Goal: Task Accomplishment & Management: Manage account settings

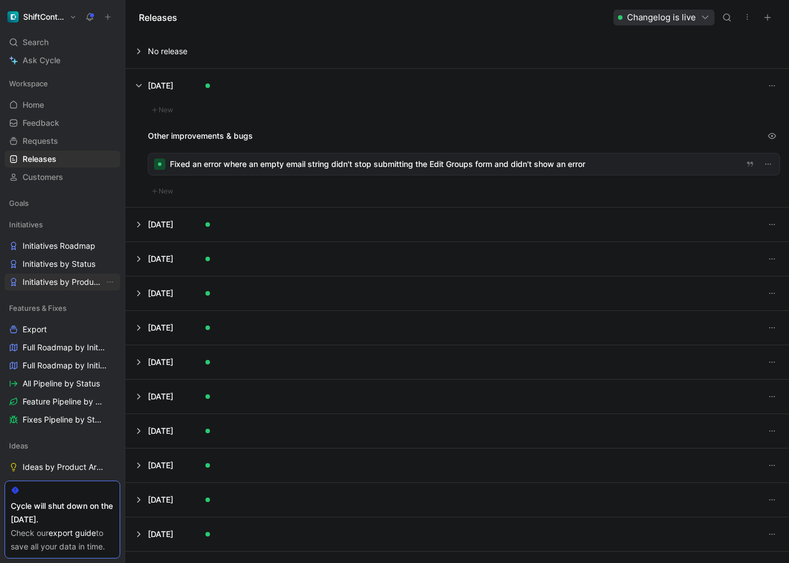
scroll to position [103, 0]
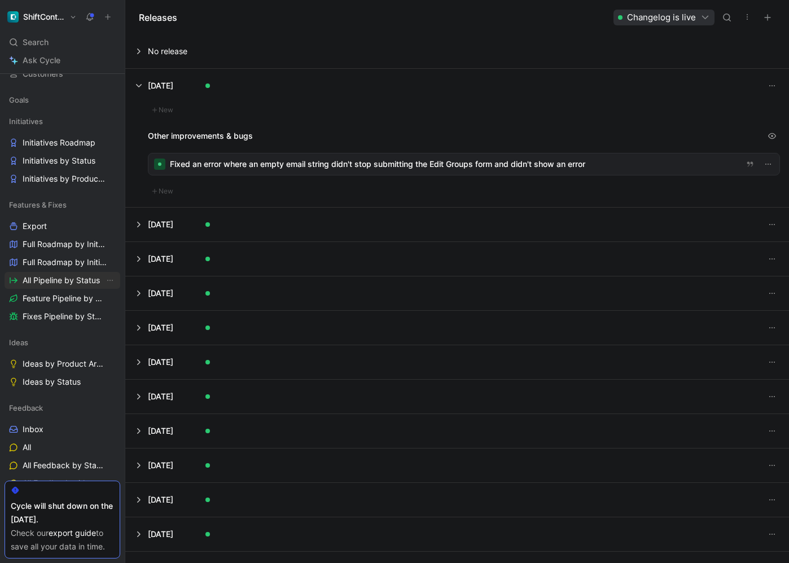
click at [65, 280] on span "All Pipeline by Status" at bounding box center [61, 280] width 77 height 11
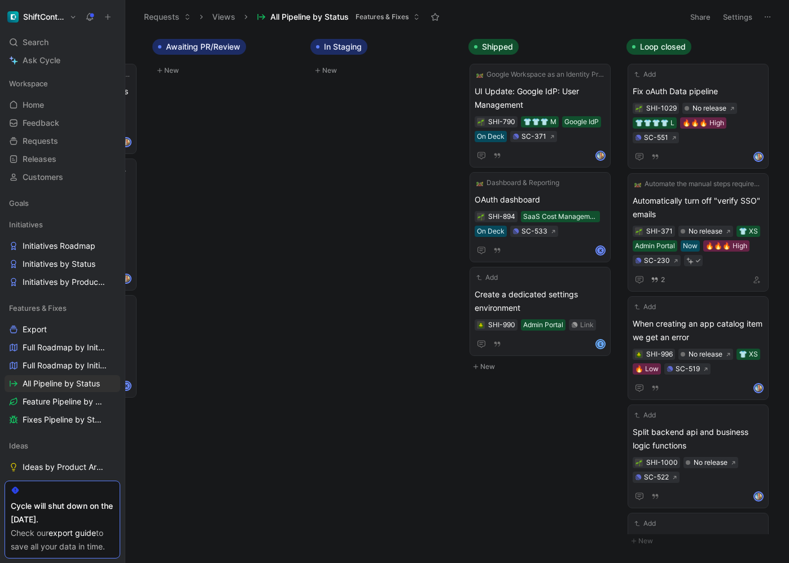
click at [54, 7] on div "ShiftControl Search ⌘ K Ask Cycle Workspace Home G then H Feedback G then F Req…" at bounding box center [62, 281] width 125 height 563
click at [54, 17] on h1 "ShiftControl" at bounding box center [44, 17] width 42 height 10
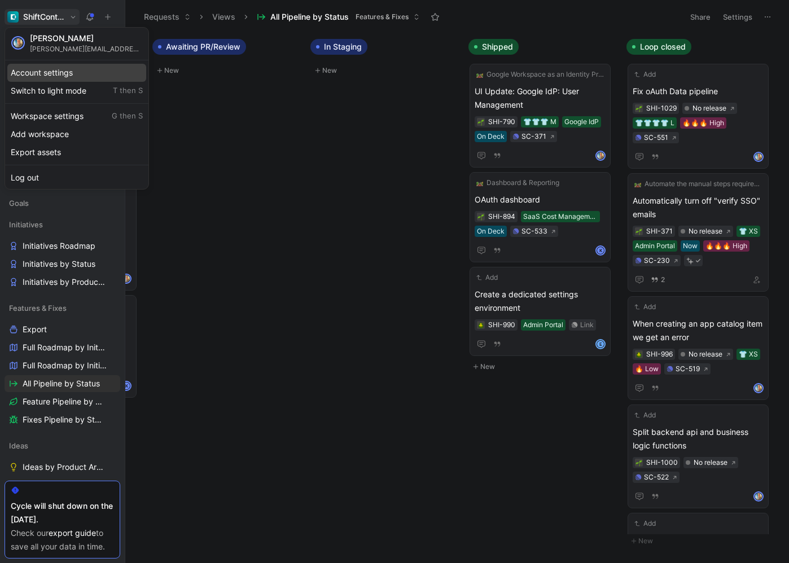
click at [66, 77] on div "Account settings" at bounding box center [76, 73] width 139 height 18
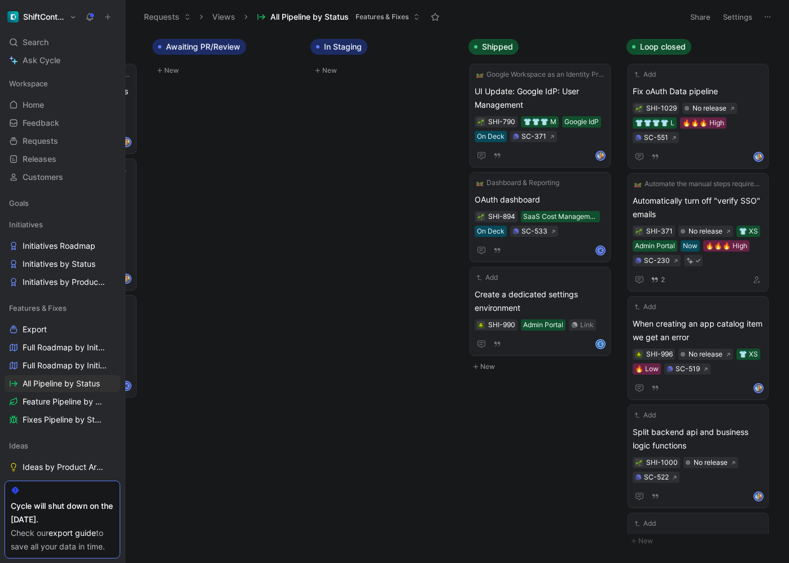
click at [69, 16] on button "ShiftControl" at bounding box center [42, 17] width 75 height 16
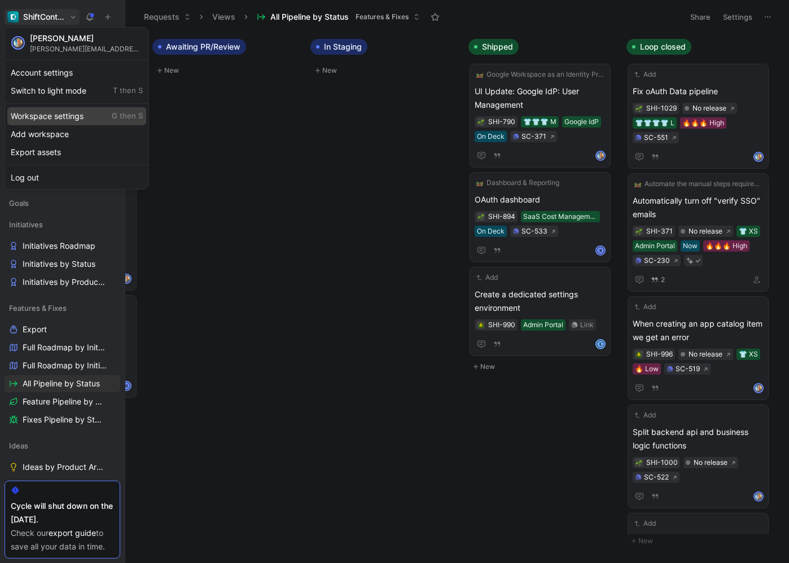
click at [70, 119] on div "Workspace settings G then S" at bounding box center [76, 116] width 139 height 18
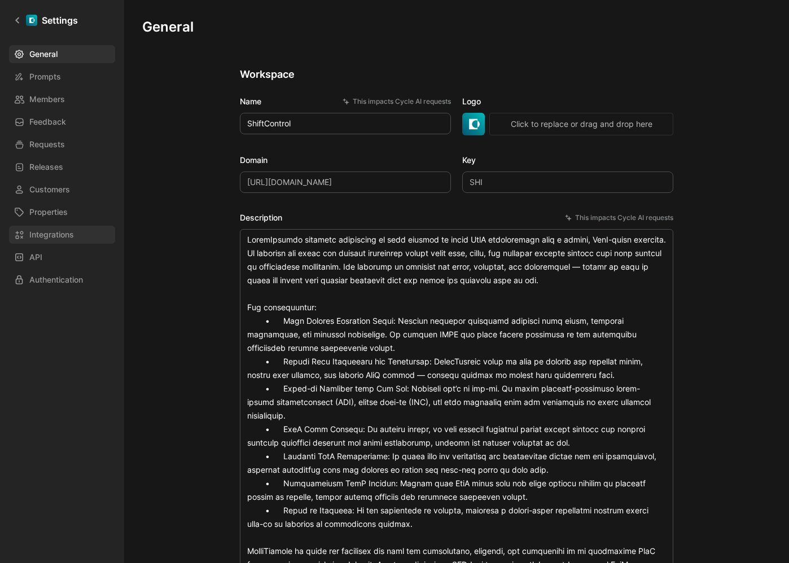
click at [62, 230] on span "Integrations" at bounding box center [51, 235] width 45 height 14
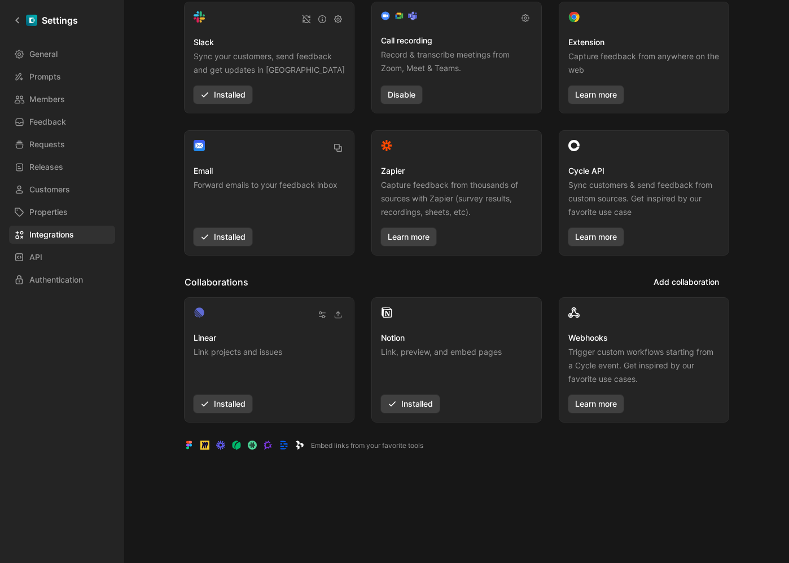
scroll to position [103, 0]
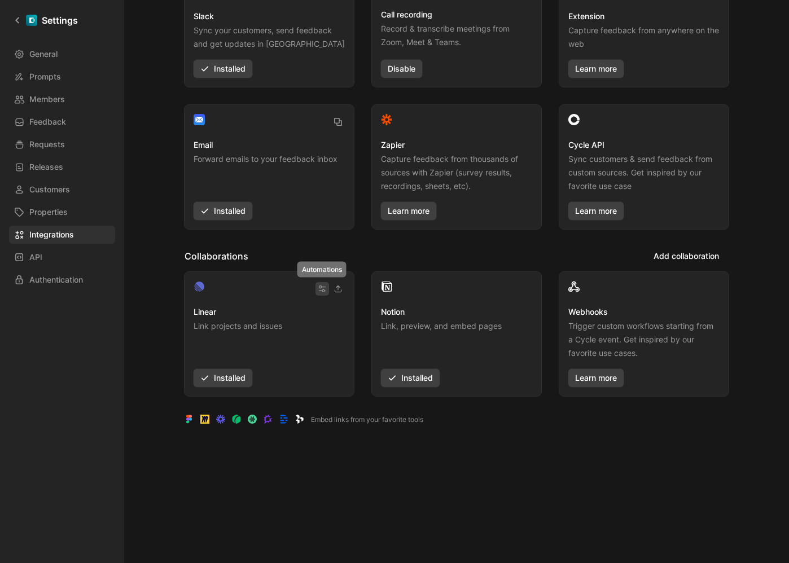
click at [320, 290] on icon "button" at bounding box center [322, 289] width 6 height 6
click at [341, 288] on icon "button" at bounding box center [338, 289] width 8 height 8
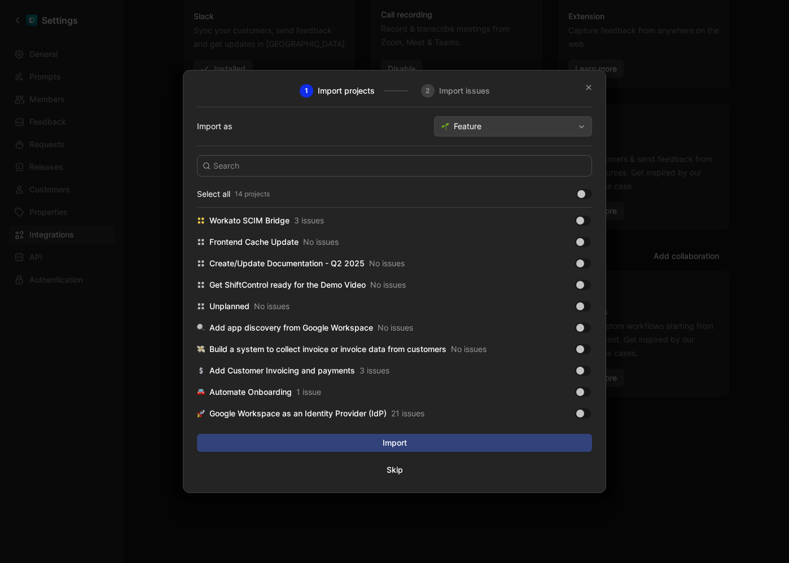
click at [476, 129] on span "Feature" at bounding box center [514, 127] width 120 height 14
click at [467, 93] on div "2 Import issues" at bounding box center [432, 91] width 115 height 14
click at [497, 136] on button "Feature" at bounding box center [513, 126] width 158 height 20
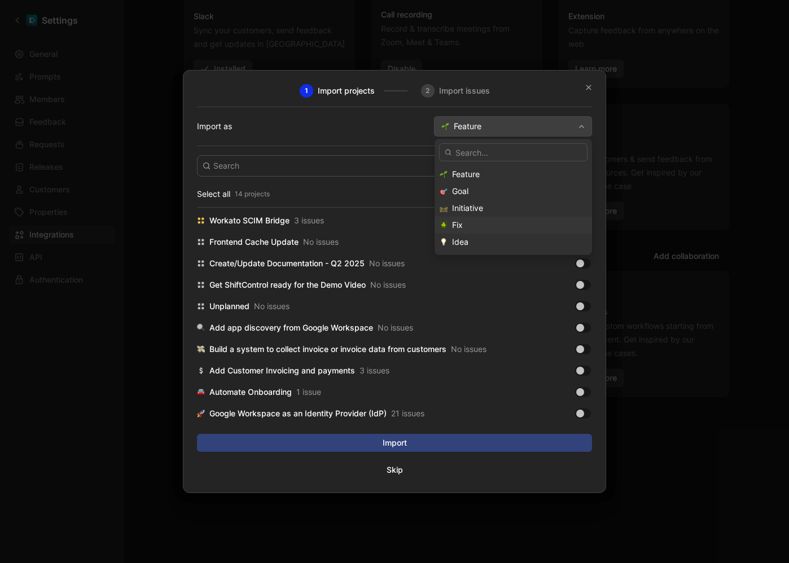
click at [507, 222] on div "Fix" at bounding box center [519, 225] width 135 height 14
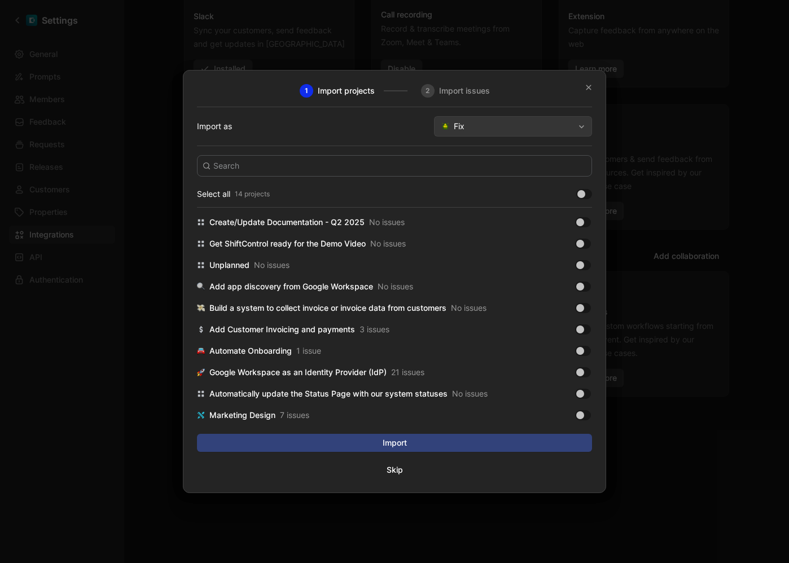
scroll to position [83, 0]
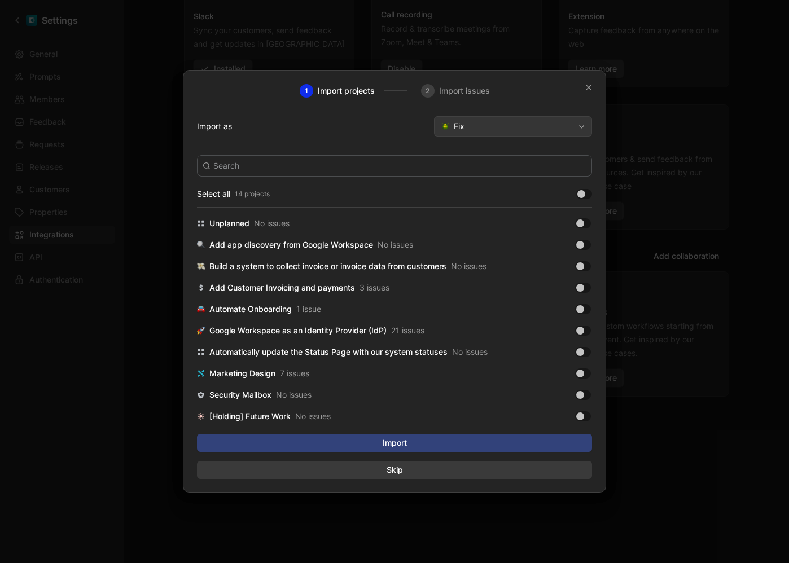
click at [393, 473] on span "Skip" at bounding box center [395, 470] width 394 height 14
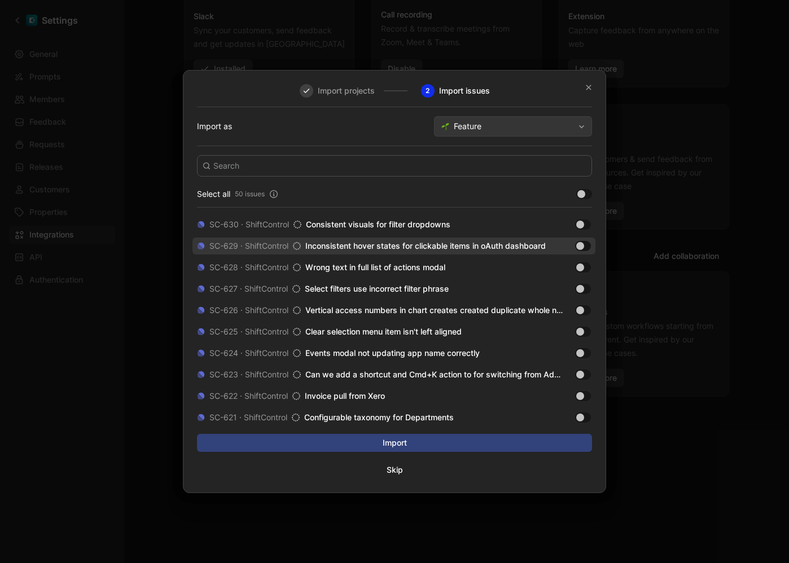
scroll to position [20, 0]
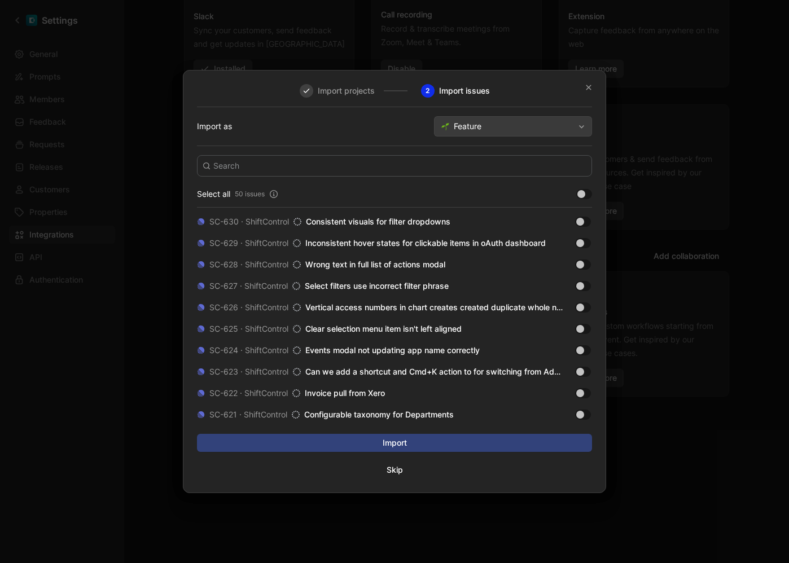
click at [569, 136] on button "Feature" at bounding box center [513, 126] width 158 height 20
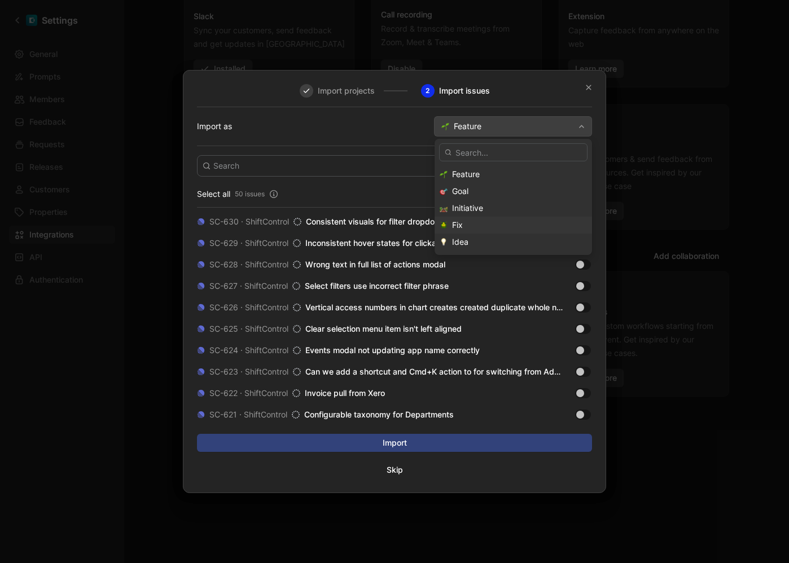
click at [530, 218] on div "Fix" at bounding box center [519, 225] width 135 height 14
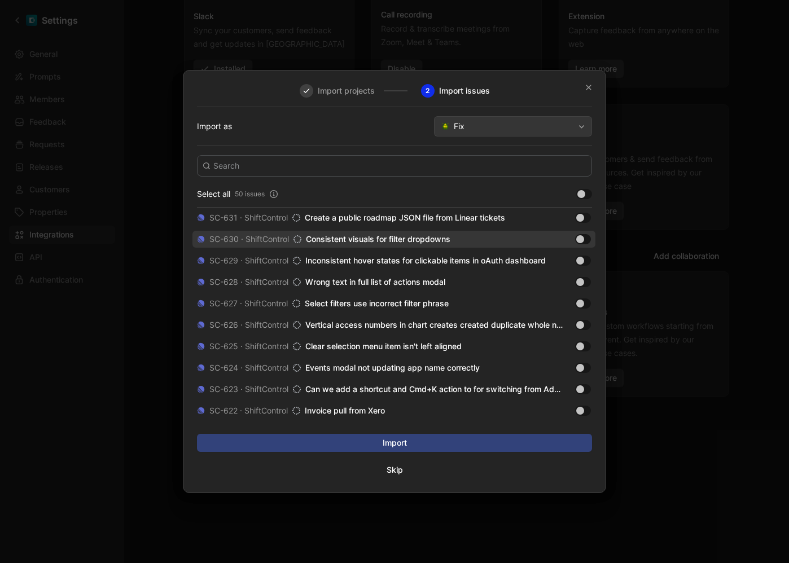
scroll to position [0, 0]
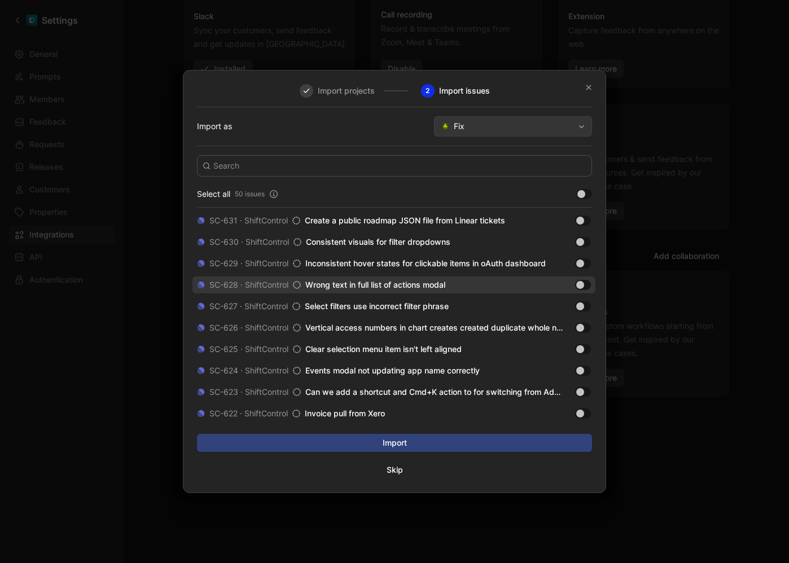
click at [591, 285] on div at bounding box center [583, 285] width 16 height 10
click at [0, 0] on input "checkbox" at bounding box center [0, 0] width 0 height 0
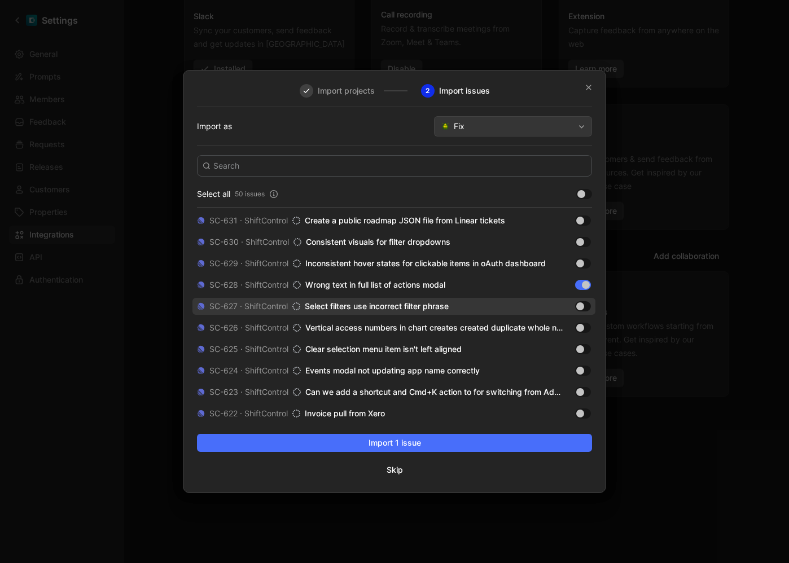
click at [591, 306] on div at bounding box center [583, 306] width 16 height 10
click at [0, 0] on input "checkbox" at bounding box center [0, 0] width 0 height 0
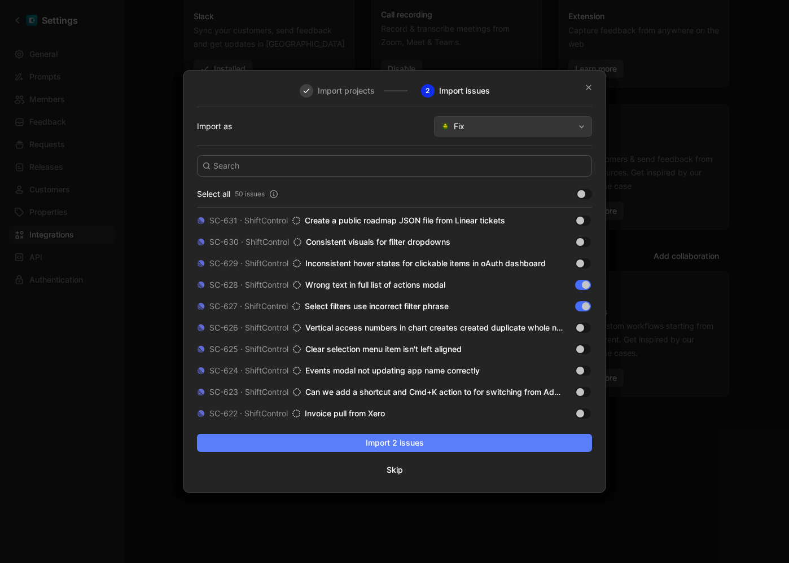
click at [547, 444] on span "Import 2 issues" at bounding box center [395, 443] width 376 height 14
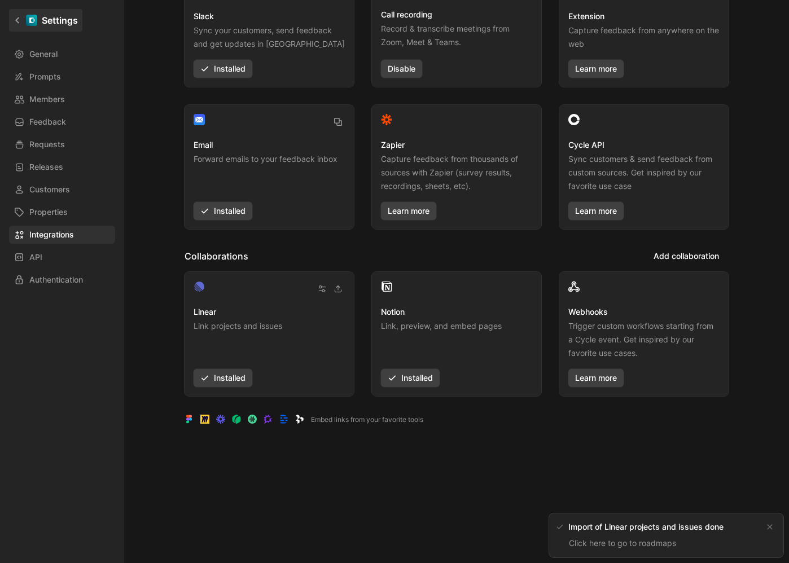
click at [16, 17] on icon at bounding box center [18, 20] width 8 height 8
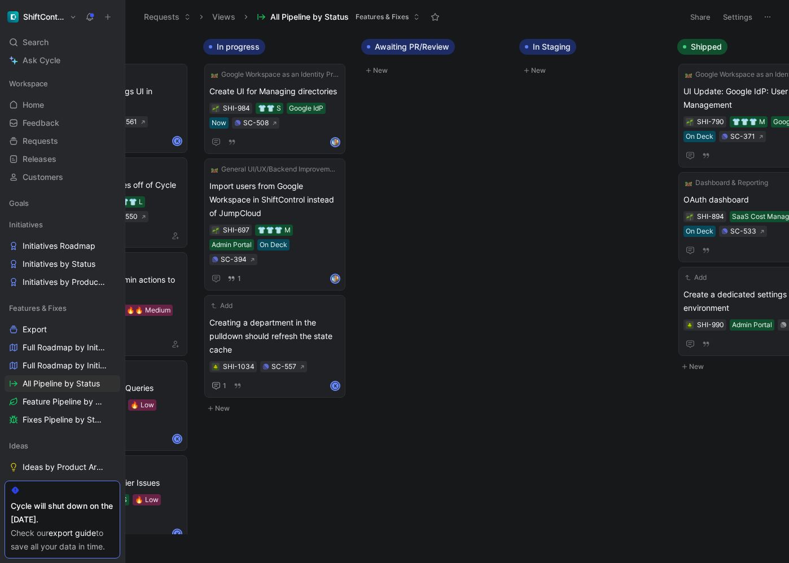
scroll to position [0, 935]
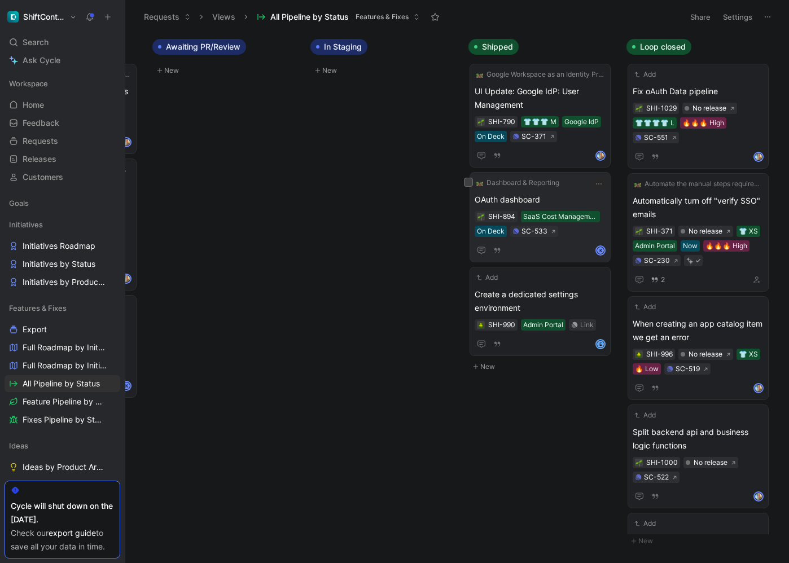
click at [555, 191] on div "Dashboard & Reporting OAuth dashboard SHI-894 SaaS Cost Management On Deck SC-5…" at bounding box center [540, 217] width 131 height 80
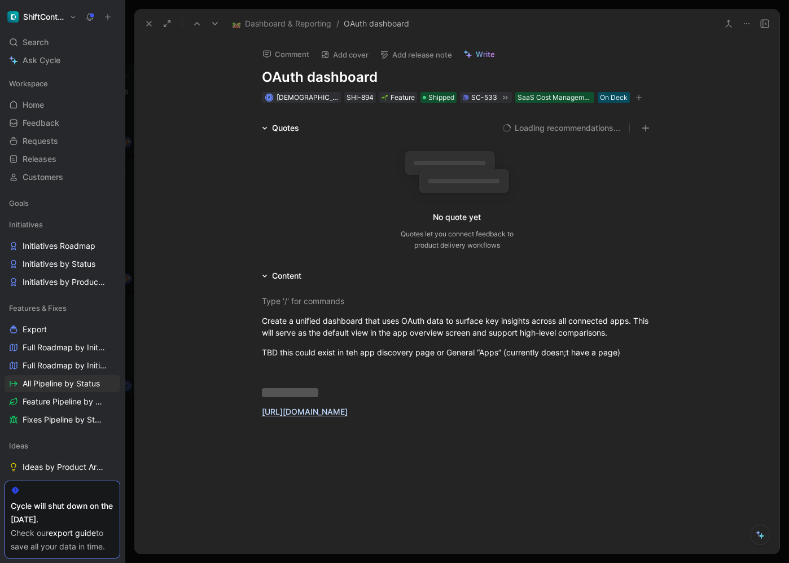
click at [445, 59] on button "Add release note" at bounding box center [416, 55] width 82 height 16
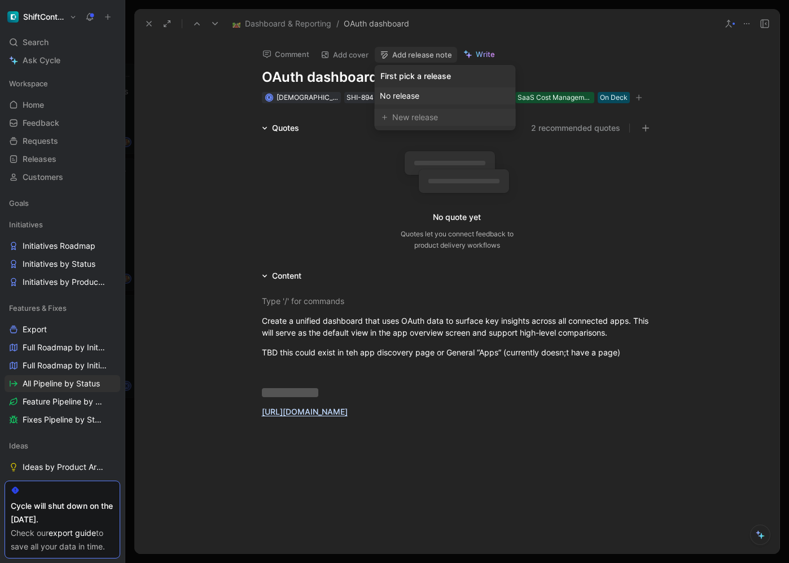
click at [425, 122] on div "New release" at bounding box center [450, 118] width 116 height 14
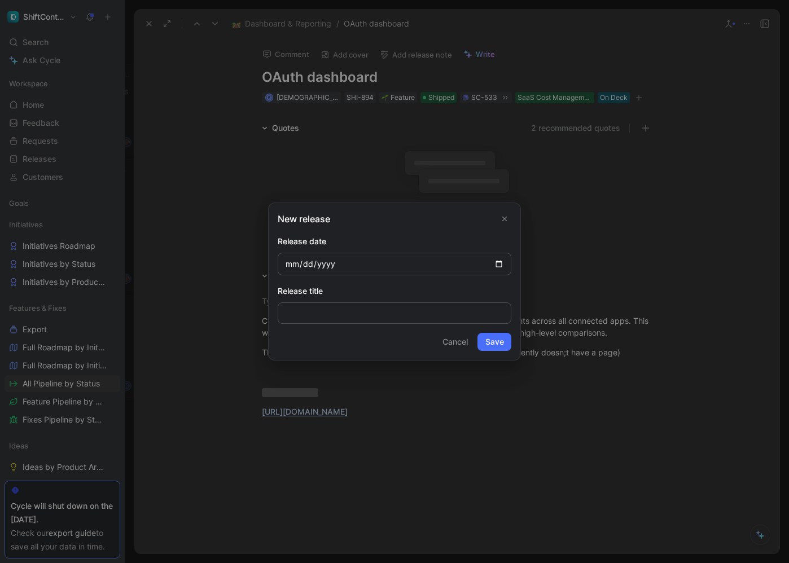
click at [501, 266] on input "date" at bounding box center [395, 264] width 234 height 23
type input "[DATE]"
click at [500, 338] on button "Save" at bounding box center [494, 342] width 34 height 18
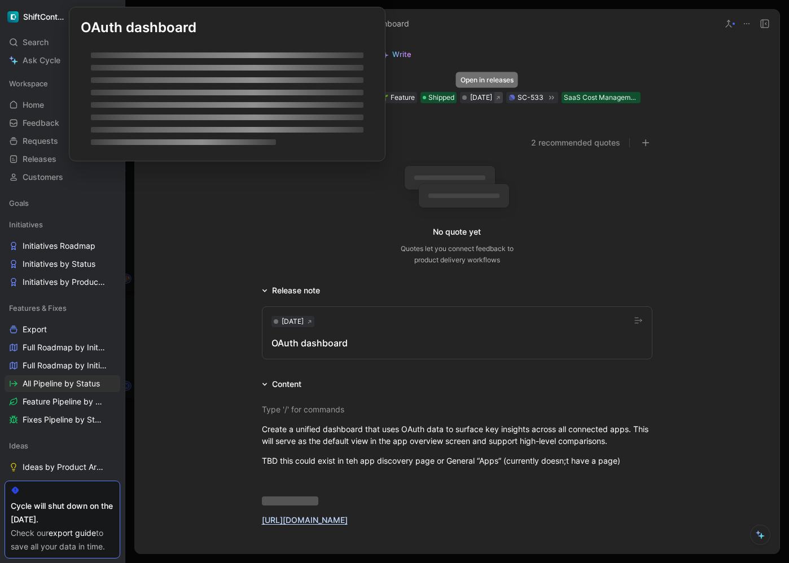
click at [495, 98] on icon at bounding box center [497, 97] width 5 height 5
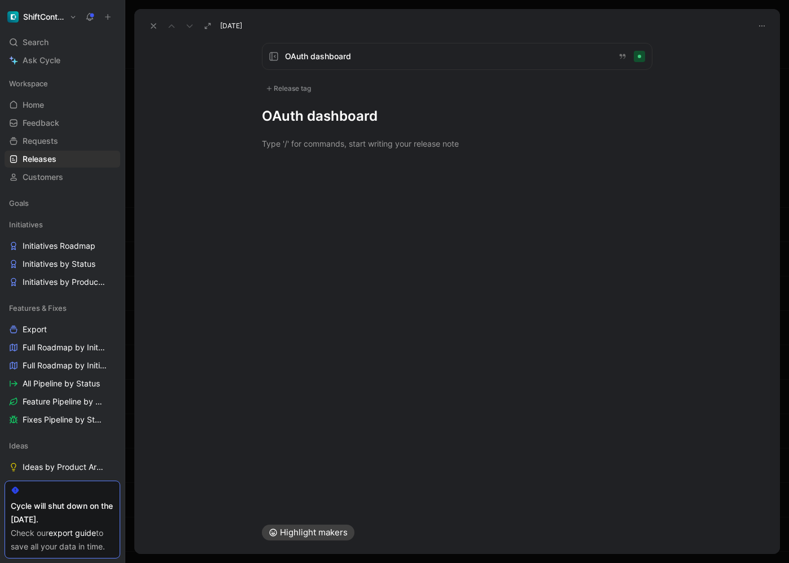
click at [350, 118] on h1 "OAuth dashboard" at bounding box center [457, 116] width 391 height 18
click at [299, 93] on div "Release tag" at bounding box center [288, 89] width 53 height 14
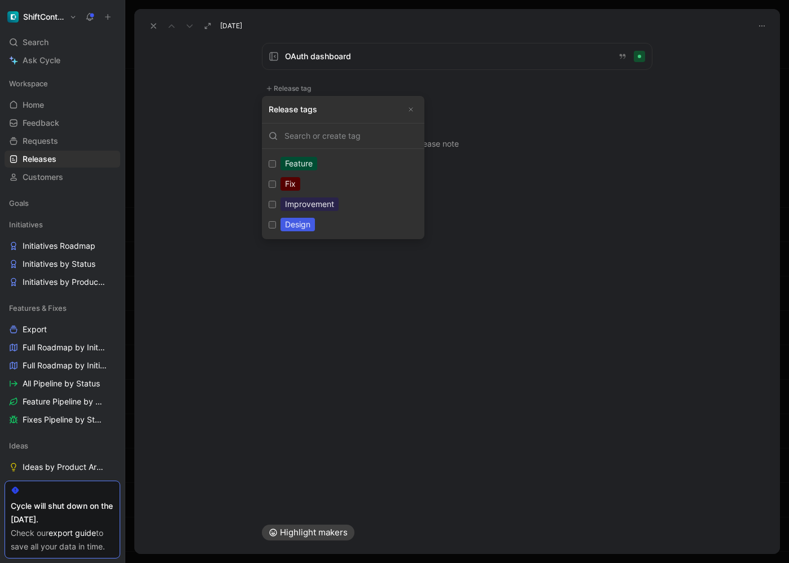
click at [305, 168] on div "Feature" at bounding box center [298, 164] width 37 height 14
click at [276, 168] on input "Feature Edit" at bounding box center [272, 163] width 7 height 7
checkbox input "true"
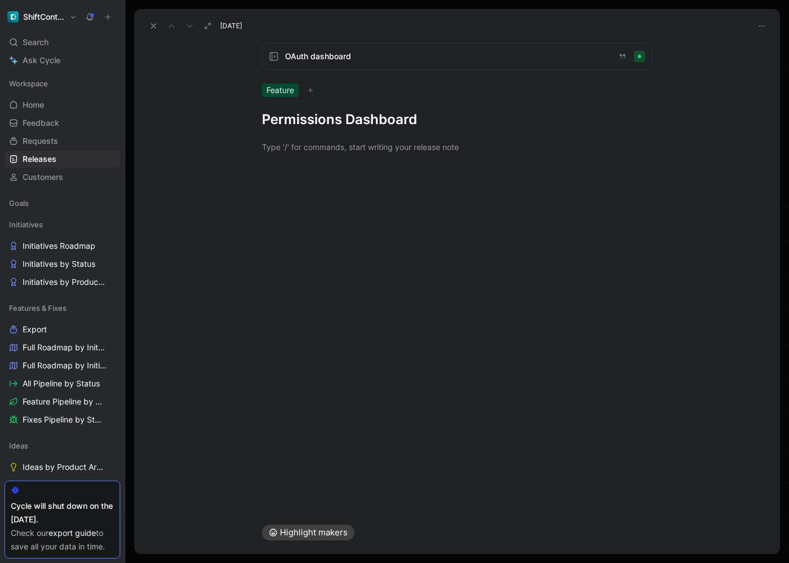
click at [365, 125] on h1 "Permissions Dashboard" at bounding box center [457, 120] width 391 height 18
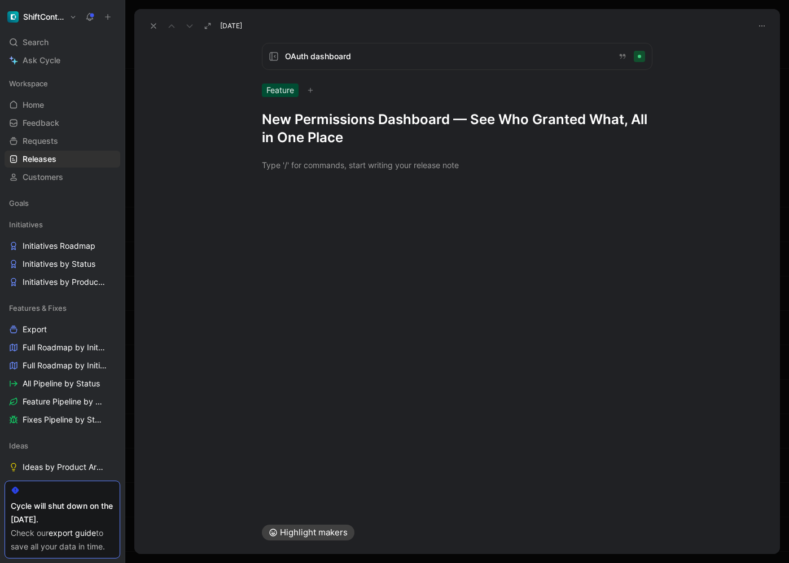
click at [378, 181] on div at bounding box center [457, 165] width 646 height 37
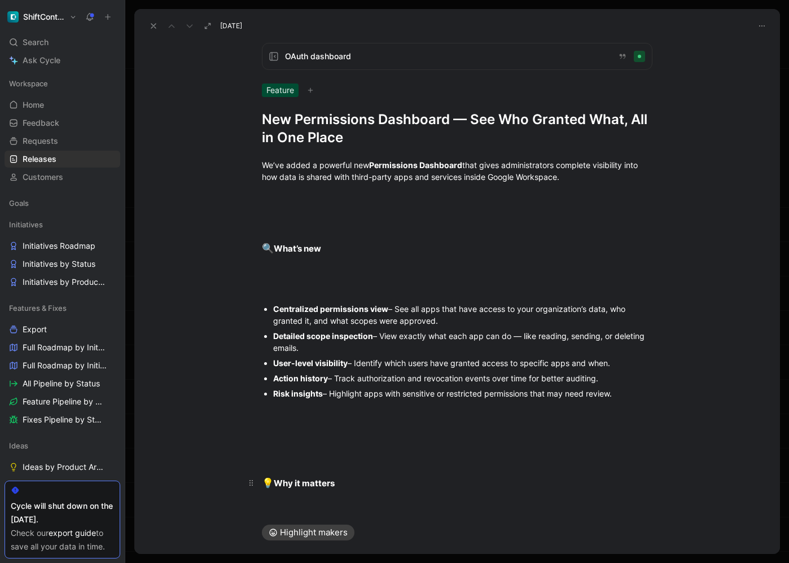
scroll to position [230, 0]
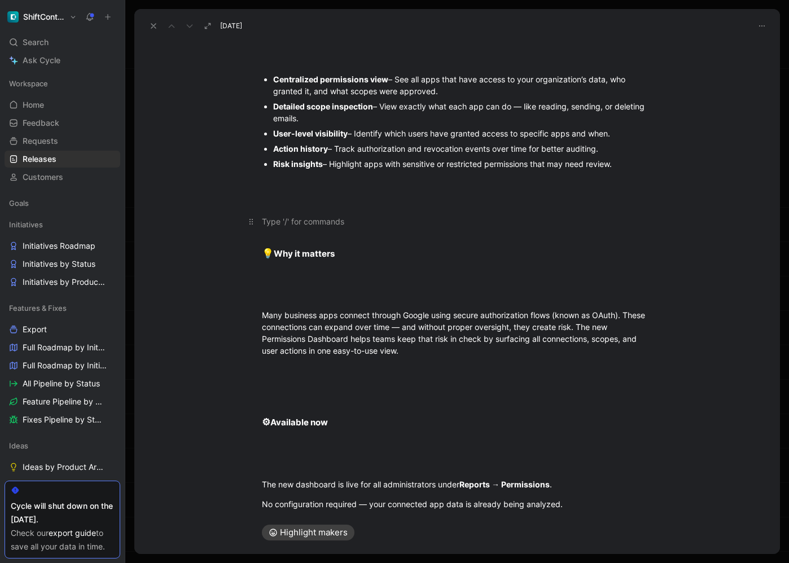
click at [358, 212] on p at bounding box center [456, 221] width 433 height 19
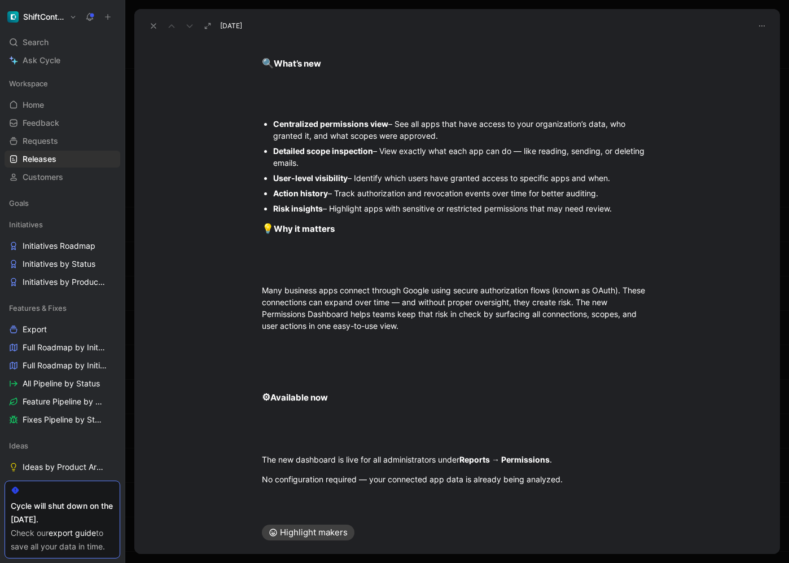
scroll to position [185, 0]
click at [341, 100] on div at bounding box center [457, 106] width 391 height 12
click at [331, 84] on h4 "🔍 What’s new" at bounding box center [456, 99] width 433 height 34
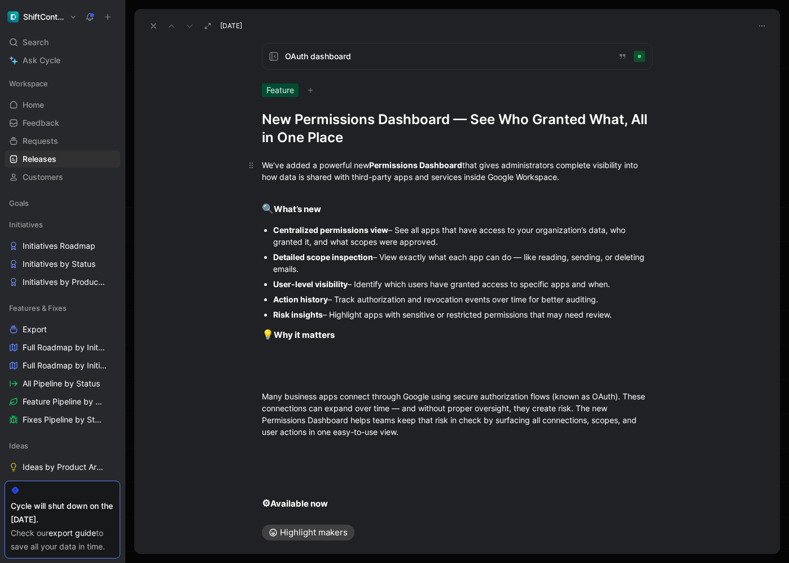
scroll to position [106, 0]
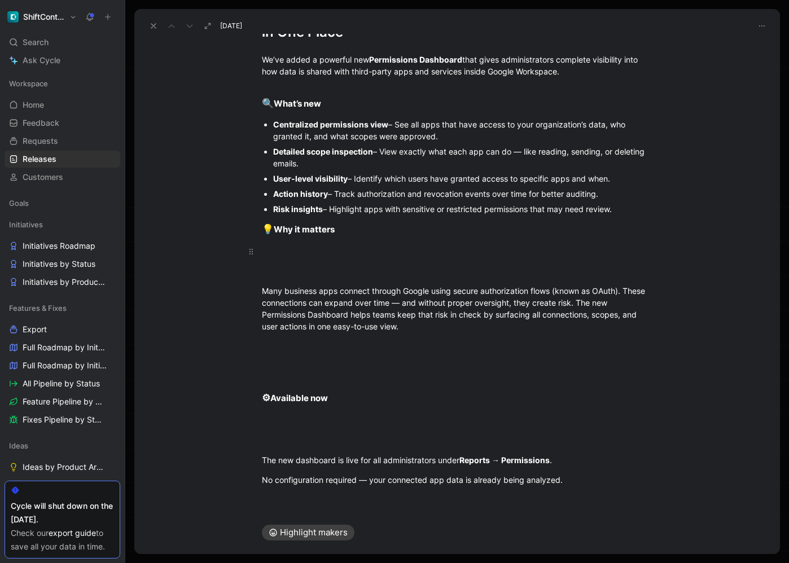
click at [360, 255] on div at bounding box center [457, 251] width 391 height 12
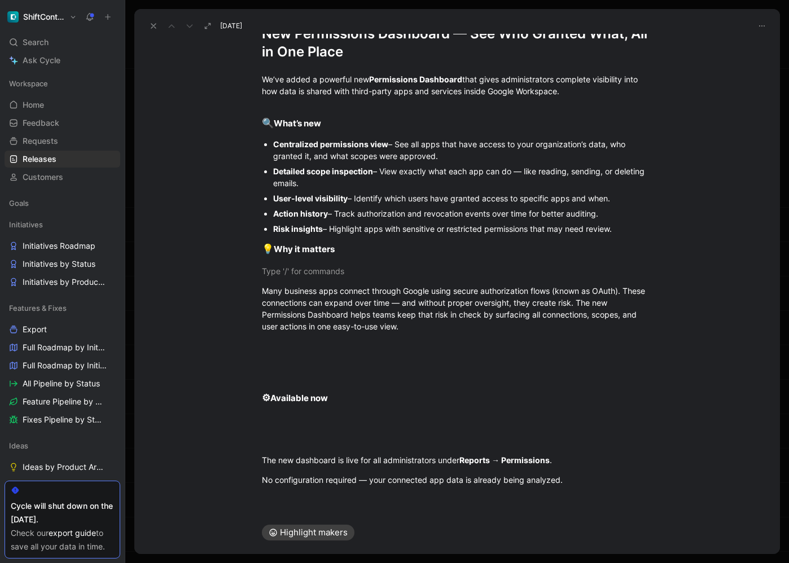
scroll to position [66, 0]
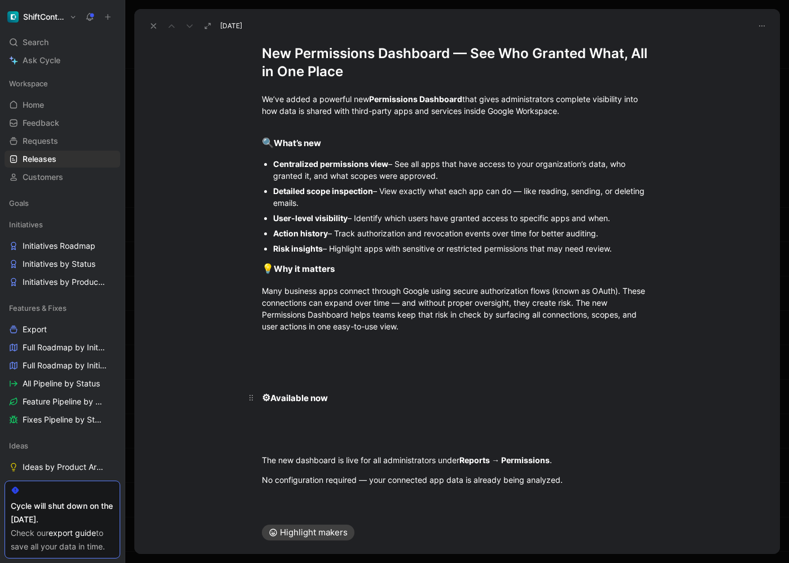
click at [275, 387] on h4 "⚙ Available now" at bounding box center [456, 393] width 433 height 34
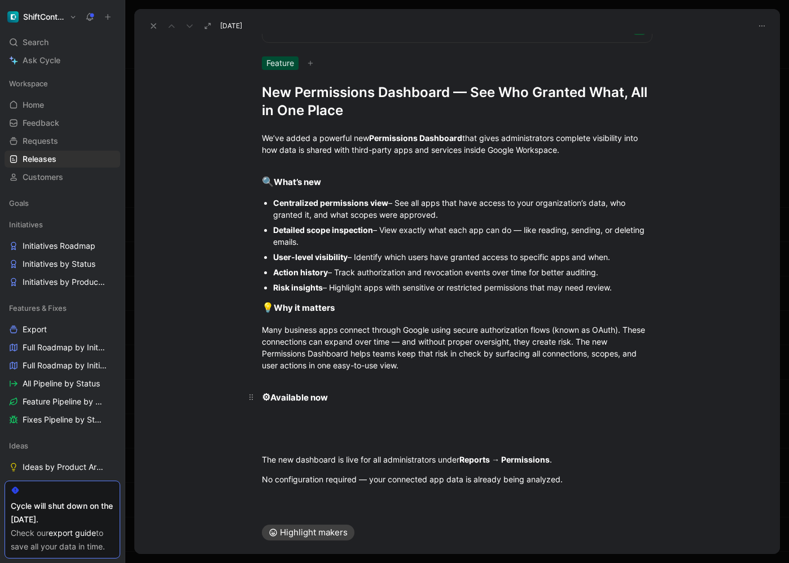
scroll to position [27, 0]
click at [283, 438] on div at bounding box center [457, 441] width 391 height 12
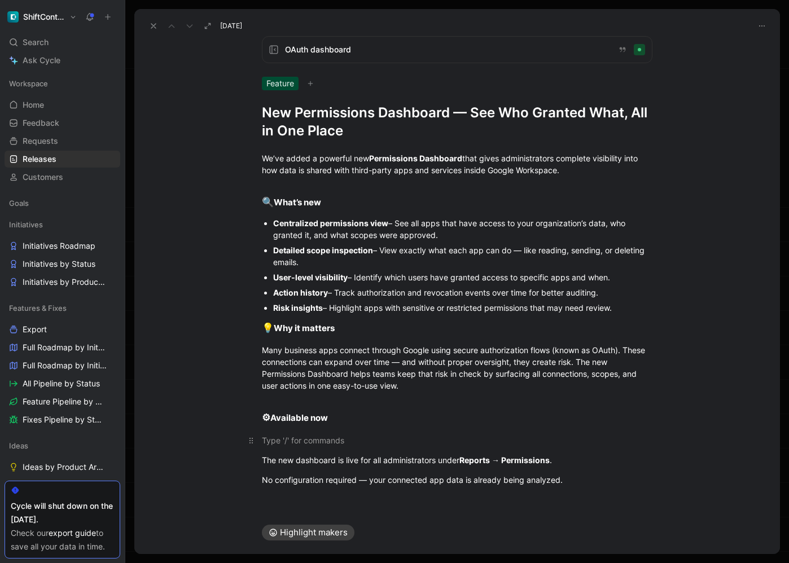
scroll to position [0, 0]
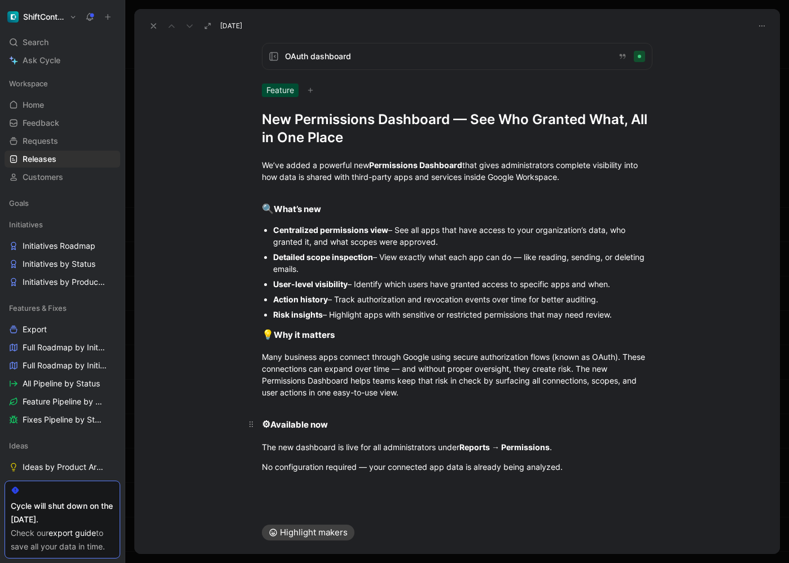
click at [339, 427] on div "⚙ Available now" at bounding box center [457, 425] width 391 height 15
drag, startPoint x: 339, startPoint y: 337, endPoint x: 249, endPoint y: 334, distance: 89.8
click at [249, 334] on h4 "💡 Why it matters" at bounding box center [456, 335] width 433 height 24
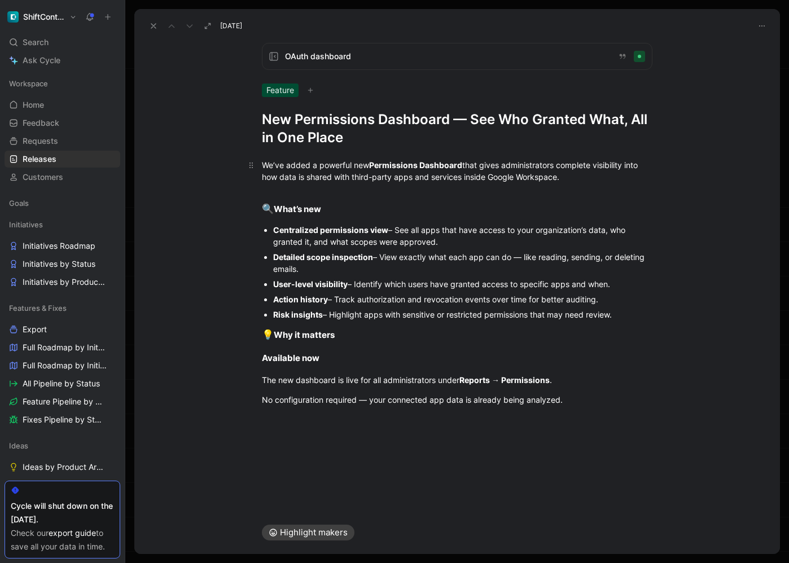
click at [572, 166] on div "We’ve added a powerful new Permissions Dashboard that gives administrators comp…" at bounding box center [457, 171] width 391 height 24
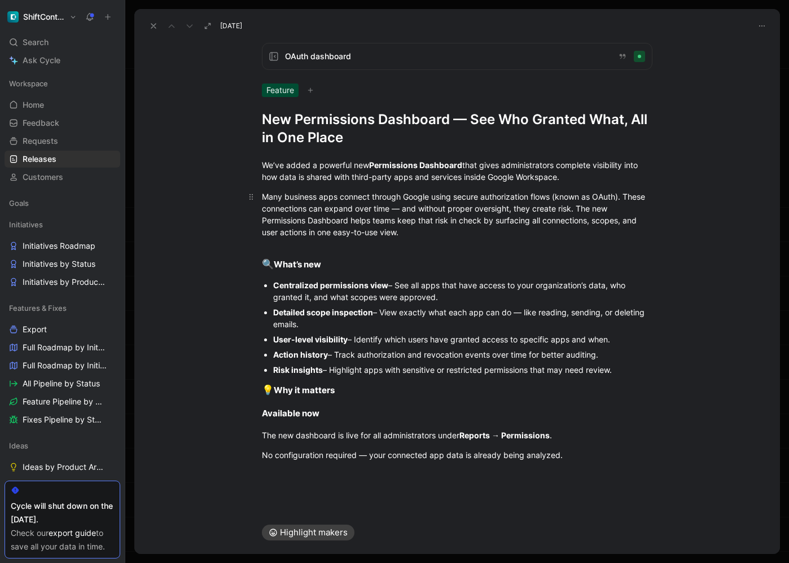
click at [402, 207] on div "Many business apps connect through Google using secure authorization flows (kno…" at bounding box center [457, 214] width 391 height 47
click at [528, 312] on div "Detailed scope inspection – View exactly what each app can do — like reading, s…" at bounding box center [462, 318] width 379 height 24
click at [385, 330] on p "Detailed scope inspection – View exactly what each app can do, like reading, se…" at bounding box center [462, 318] width 379 height 27
drag, startPoint x: 265, startPoint y: 392, endPoint x: 347, endPoint y: 389, distance: 81.9
click at [347, 390] on div "💡 Why it matters" at bounding box center [457, 390] width 391 height 15
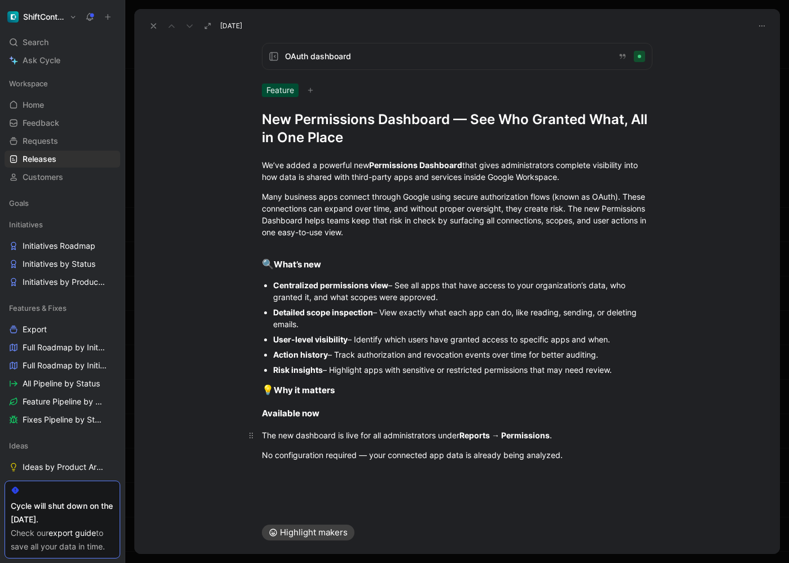
click at [372, 432] on div "The new dashboard is live for all administrators under Reports → Permissions ." at bounding box center [457, 435] width 391 height 12
drag, startPoint x: 569, startPoint y: 455, endPoint x: 253, endPoint y: 394, distance: 321.7
click at [253, 394] on div "We’ve added a powerful new Permissions Dashboard that gives administrators comp…" at bounding box center [457, 310] width 646 height 327
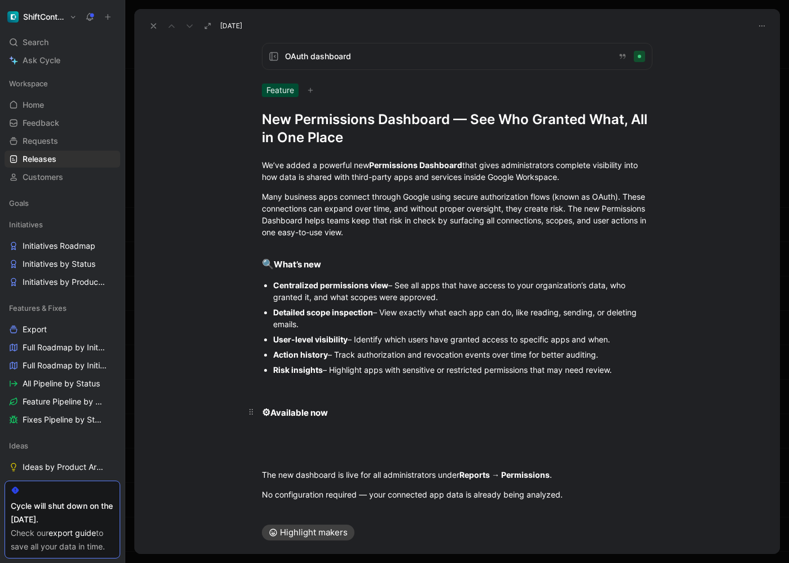
click at [306, 404] on h4 "⚙ Available now" at bounding box center [456, 413] width 433 height 24
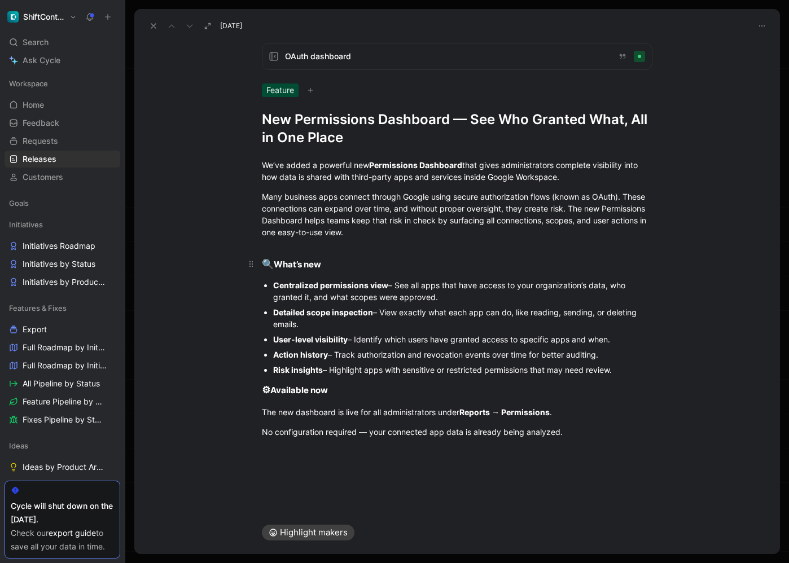
click at [301, 260] on strong "What’s new" at bounding box center [297, 264] width 47 height 11
click at [223, 248] on icon "button" at bounding box center [222, 245] width 9 height 9
click at [302, 385] on div "⚙ Available now" at bounding box center [457, 390] width 391 height 15
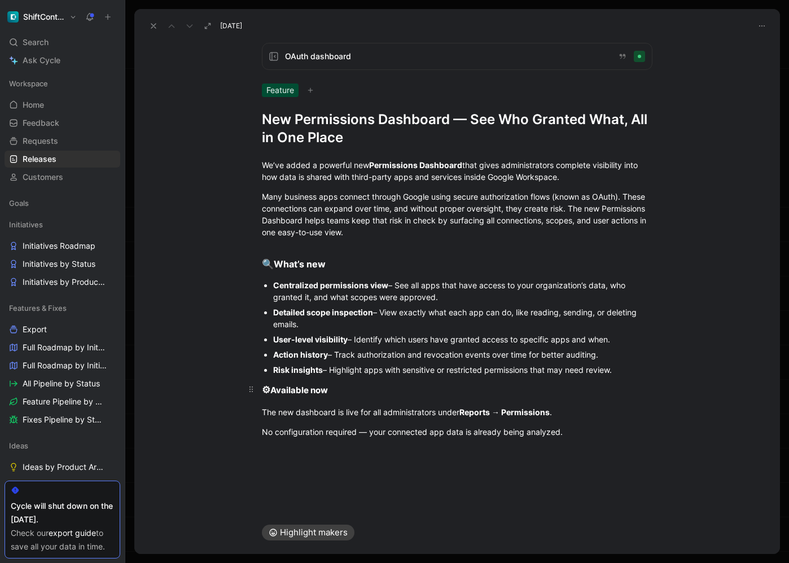
click at [302, 385] on div "⚙ Available now" at bounding box center [457, 390] width 391 height 15
click at [229, 367] on icon "button" at bounding box center [225, 370] width 9 height 9
click at [327, 419] on p "The new dashboard is live for all administrators under Reports → Permissions ." at bounding box center [456, 412] width 433 height 19
click at [365, 431] on div "No configuration required — your connected app data is already being analyzed." at bounding box center [457, 432] width 391 height 12
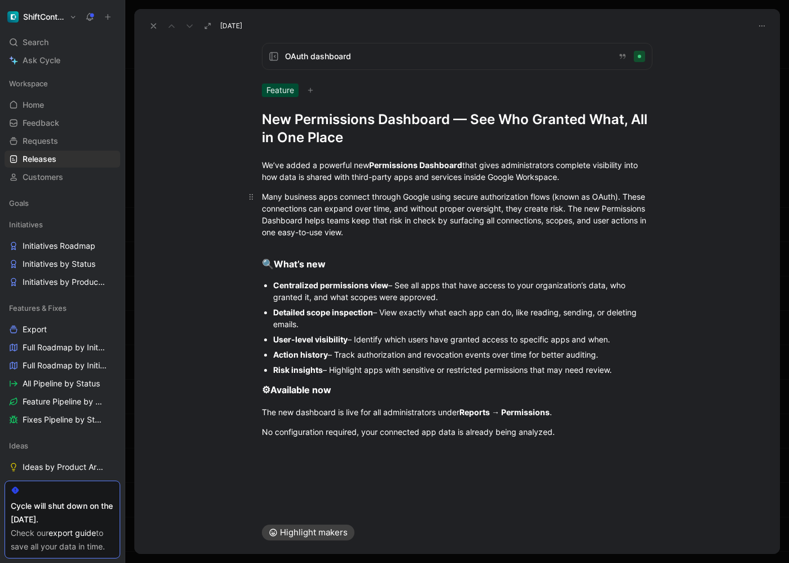
click at [316, 239] on p "Many business apps connect through Google using secure authorization flows (kno…" at bounding box center [456, 214] width 433 height 54
click at [312, 247] on h3 "🔍 What’s new" at bounding box center [456, 260] width 433 height 34
